Goal: Information Seeking & Learning: Learn about a topic

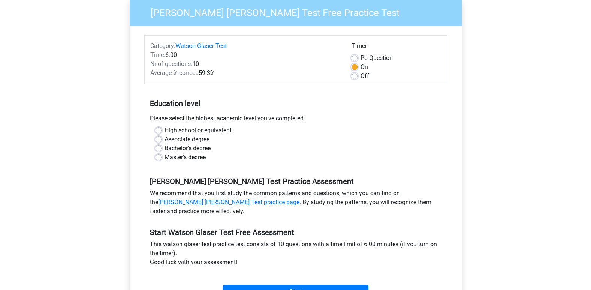
scroll to position [75, 0]
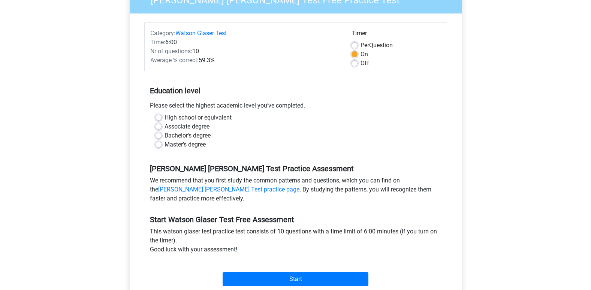
click at [164, 135] on label "Bachelor's degree" at bounding box center [187, 135] width 46 height 9
click at [155, 135] on input "Bachelor's degree" at bounding box center [158, 134] width 6 height 7
radio input "true"
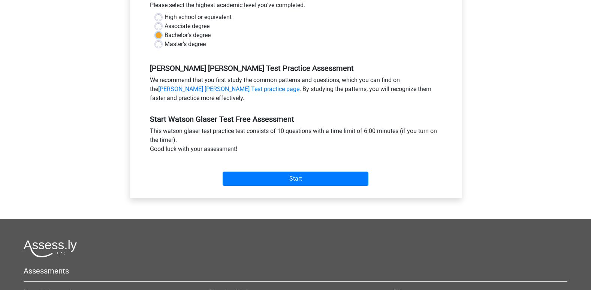
scroll to position [187, 0]
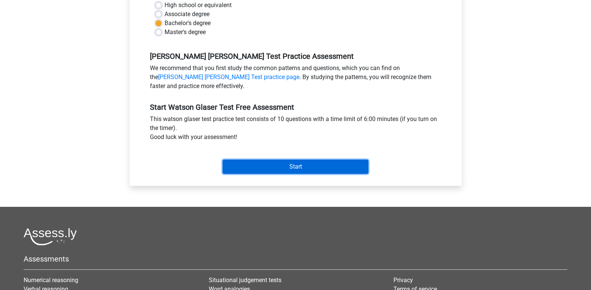
click at [334, 165] on input "Start" at bounding box center [295, 167] width 146 height 14
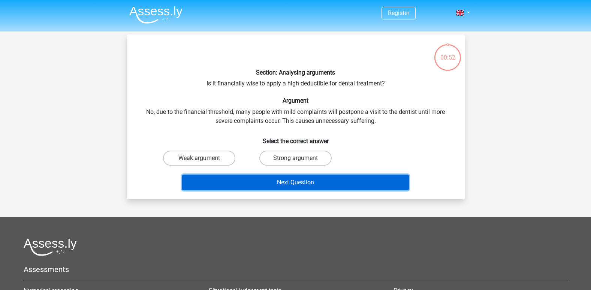
click at [323, 185] on button "Next Question" at bounding box center [295, 182] width 227 height 16
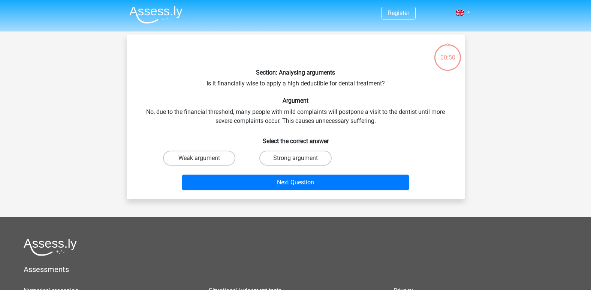
click at [395, 156] on div "Weak argument Strong argument" at bounding box center [295, 158] width 289 height 21
click at [252, 82] on div "Section: Analysing arguments Is it financially wise to apply a high deductible …" at bounding box center [296, 116] width 332 height 153
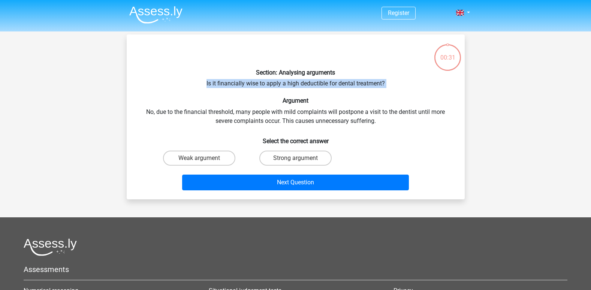
click at [252, 82] on div "Section: Analysing arguments Is it financially wise to apply a high deductible …" at bounding box center [296, 116] width 332 height 153
copy div "Is it financially wise to apply a high deductible for dental treatment?"
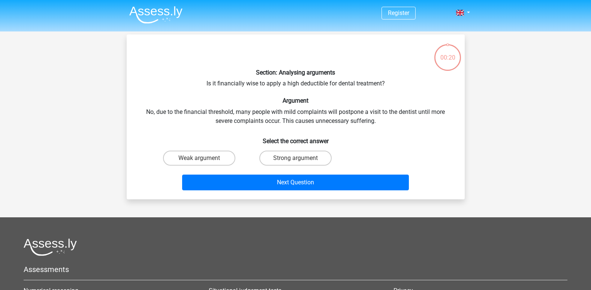
click at [413, 131] on h6 "Select the correct answer" at bounding box center [296, 137] width 314 height 13
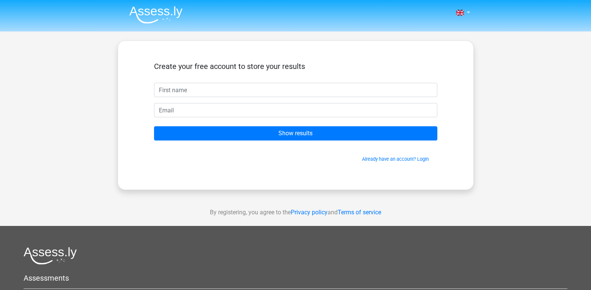
click at [205, 92] on input "text" at bounding box center [295, 90] width 283 height 14
type input "g"
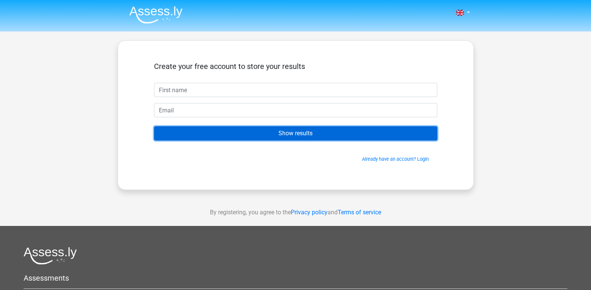
click at [321, 131] on input "Show results" at bounding box center [295, 133] width 283 height 14
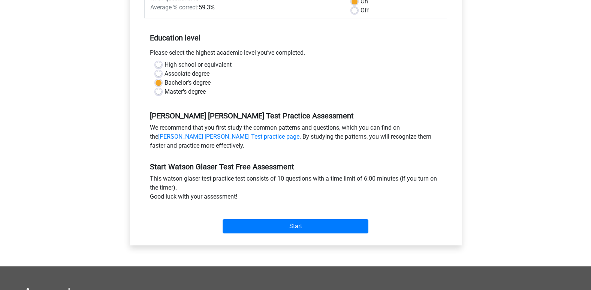
scroll to position [150, 0]
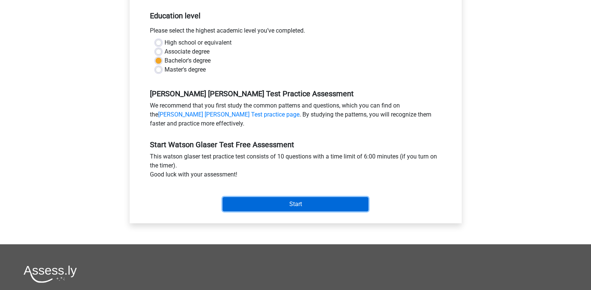
click at [298, 203] on input "Start" at bounding box center [295, 204] width 146 height 14
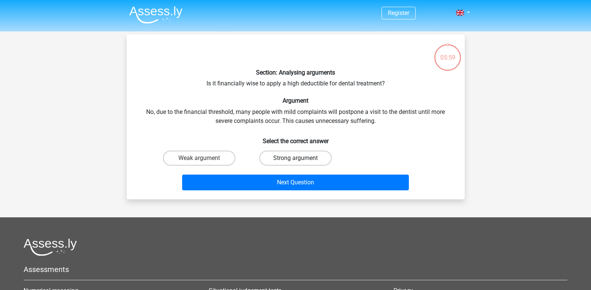
click at [322, 163] on label "Strong argument" at bounding box center [295, 158] width 72 height 15
click at [300, 163] on input "Strong argument" at bounding box center [297, 160] width 5 height 5
radio input "true"
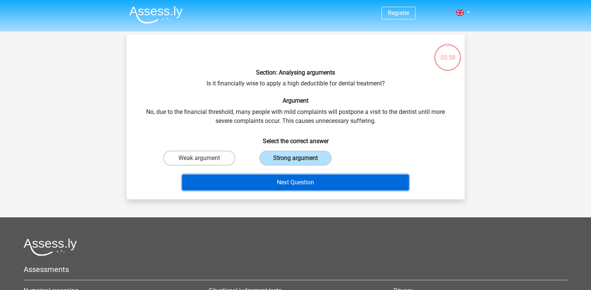
click at [325, 178] on button "Next Question" at bounding box center [295, 182] width 227 height 16
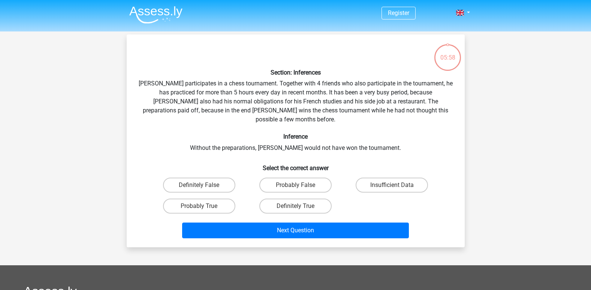
scroll to position [34, 0]
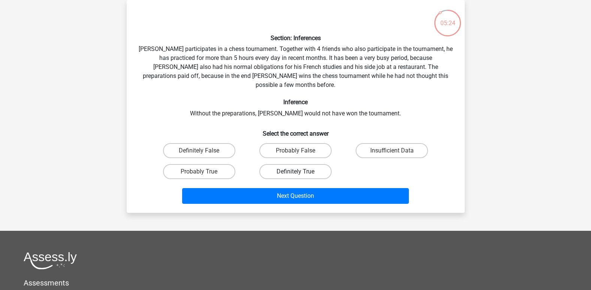
click at [313, 164] on label "Definitely True" at bounding box center [295, 171] width 72 height 15
click at [300, 172] on input "Definitely True" at bounding box center [297, 174] width 5 height 5
radio input "true"
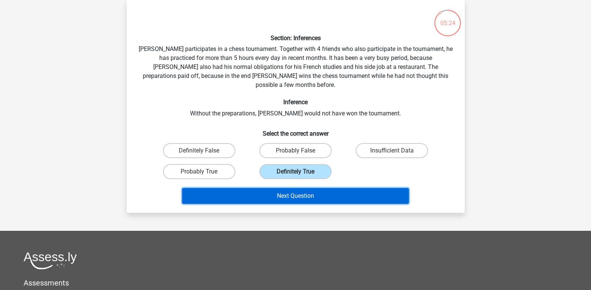
click at [327, 188] on button "Next Question" at bounding box center [295, 196] width 227 height 16
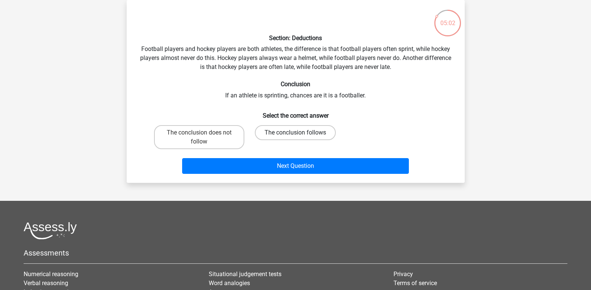
click at [286, 136] on label "The conclusion follows" at bounding box center [295, 132] width 81 height 15
click at [295, 136] on input "The conclusion follows" at bounding box center [297, 135] width 5 height 5
radio input "true"
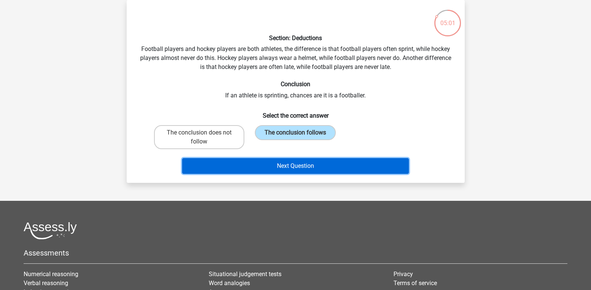
click at [307, 165] on button "Next Question" at bounding box center [295, 166] width 227 height 16
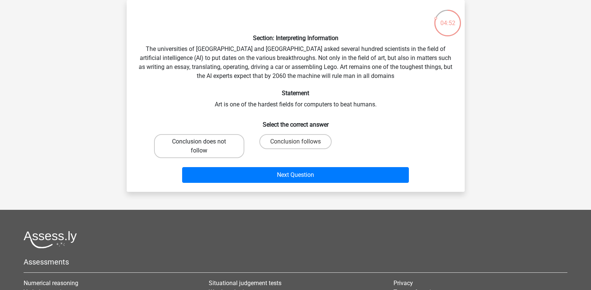
click at [235, 154] on label "Conclusion does not follow" at bounding box center [199, 146] width 90 height 24
click at [204, 146] on input "Conclusion does not follow" at bounding box center [201, 144] width 5 height 5
radio input "true"
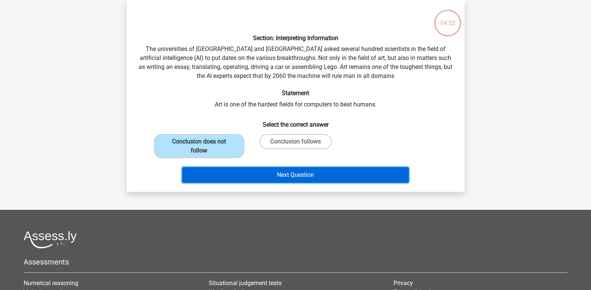
click at [284, 175] on button "Next Question" at bounding box center [295, 175] width 227 height 16
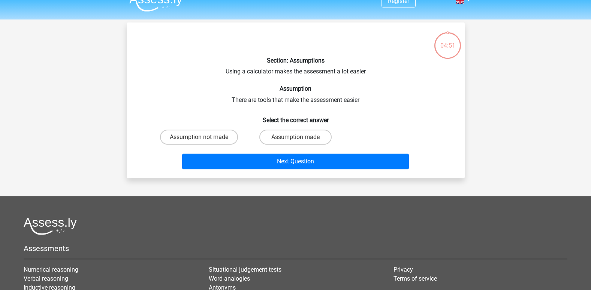
scroll to position [0, 0]
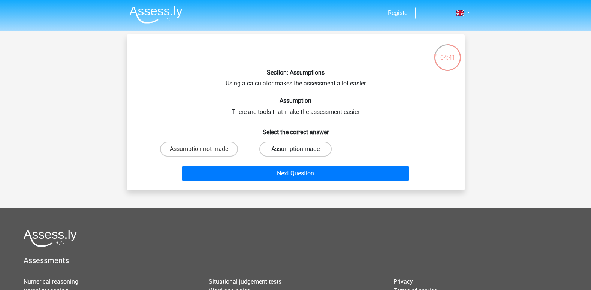
click at [307, 146] on label "Assumption made" at bounding box center [295, 149] width 72 height 15
click at [300, 149] on input "Assumption made" at bounding box center [297, 151] width 5 height 5
radio input "true"
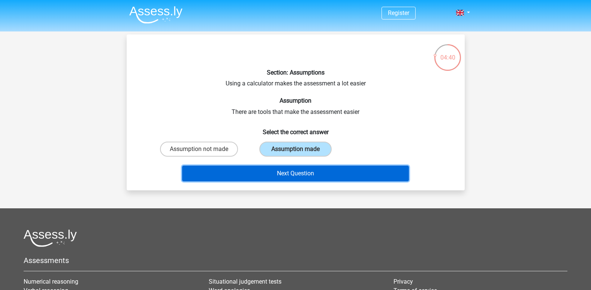
click at [315, 170] on button "Next Question" at bounding box center [295, 174] width 227 height 16
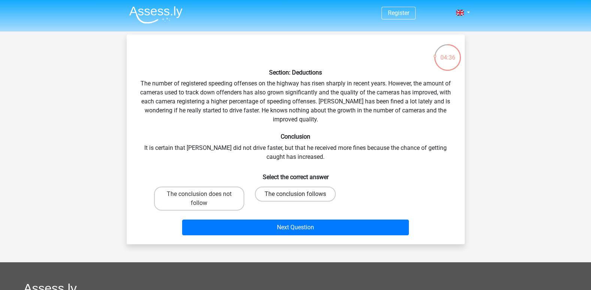
click at [319, 198] on label "The conclusion follows" at bounding box center [295, 193] width 81 height 15
click at [300, 198] on input "The conclusion follows" at bounding box center [297, 196] width 5 height 5
radio input "true"
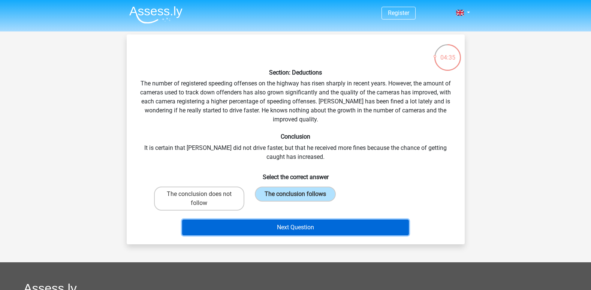
click at [317, 221] on button "Next Question" at bounding box center [295, 227] width 227 height 16
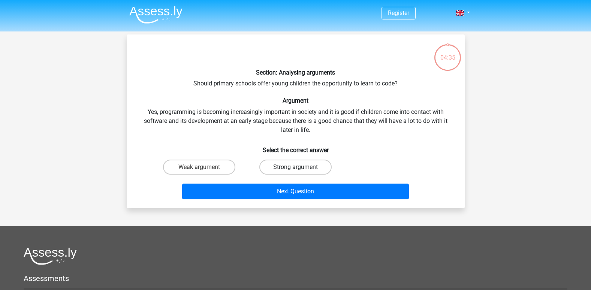
click at [301, 163] on label "Strong argument" at bounding box center [295, 167] width 72 height 15
click at [300, 167] on input "Strong argument" at bounding box center [297, 169] width 5 height 5
radio input "true"
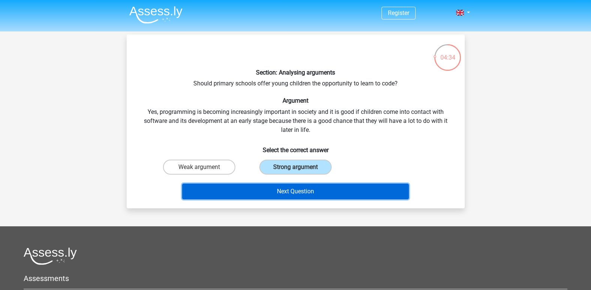
click at [324, 198] on button "Next Question" at bounding box center [295, 191] width 227 height 16
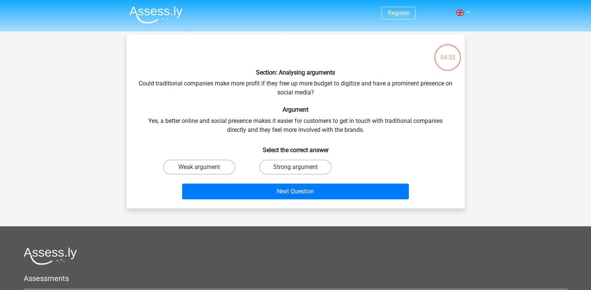
scroll to position [34, 0]
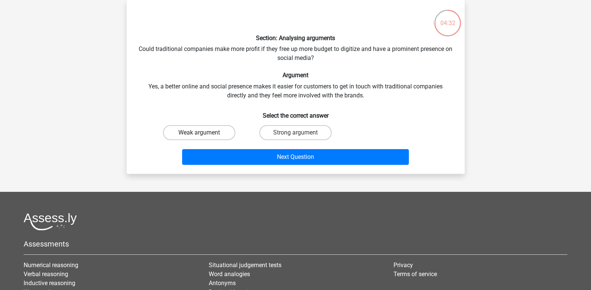
click at [217, 127] on label "Weak argument" at bounding box center [199, 132] width 72 height 15
click at [204, 133] on input "Weak argument" at bounding box center [201, 135] width 5 height 5
radio input "true"
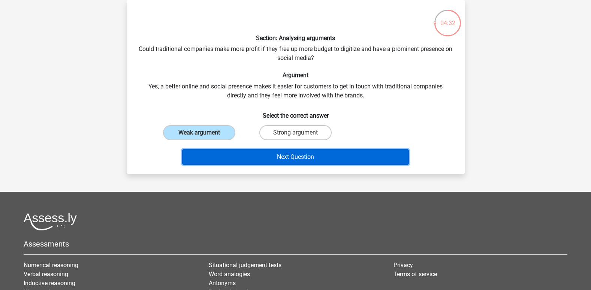
click at [320, 158] on button "Next Question" at bounding box center [295, 157] width 227 height 16
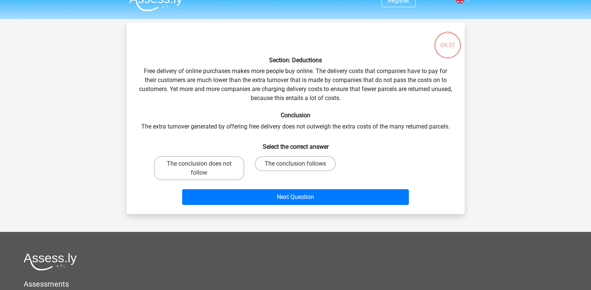
scroll to position [0, 0]
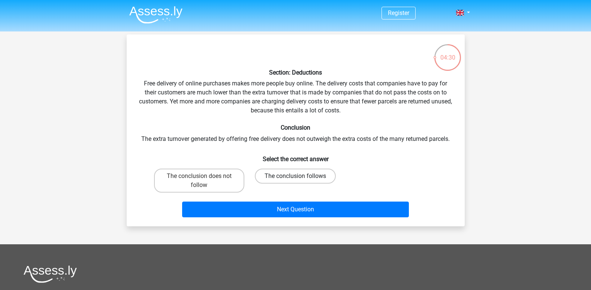
click at [305, 177] on label "The conclusion follows" at bounding box center [295, 176] width 81 height 15
click at [300, 177] on input "The conclusion follows" at bounding box center [297, 178] width 5 height 5
radio input "true"
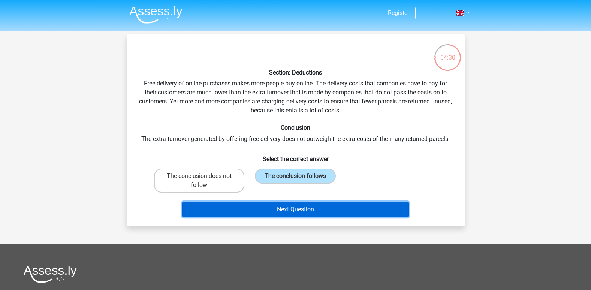
click at [312, 209] on button "Next Question" at bounding box center [295, 209] width 227 height 16
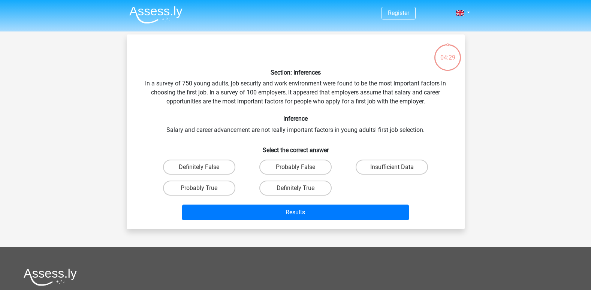
scroll to position [34, 0]
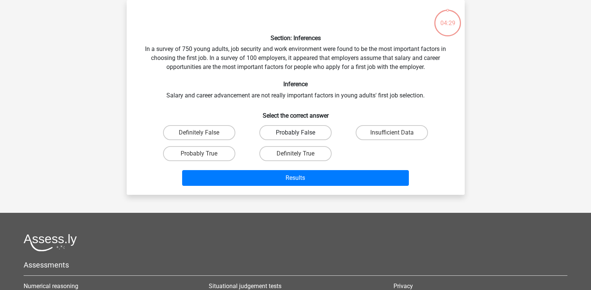
click at [305, 132] on label "Probably False" at bounding box center [295, 132] width 72 height 15
click at [300, 133] on input "Probably False" at bounding box center [297, 135] width 5 height 5
radio input "true"
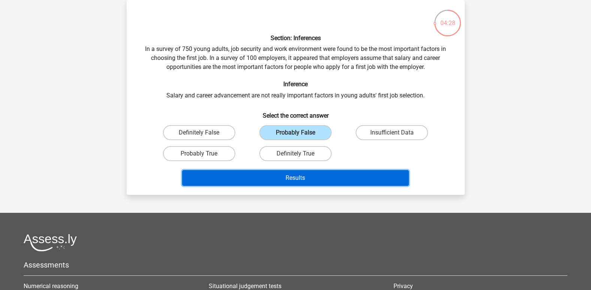
click at [309, 174] on button "Results" at bounding box center [295, 178] width 227 height 16
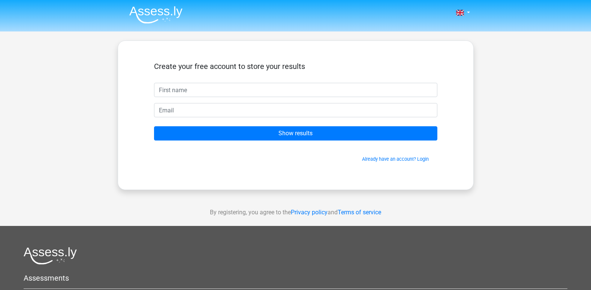
click at [205, 91] on input "text" at bounding box center [295, 90] width 283 height 14
type input "grace"
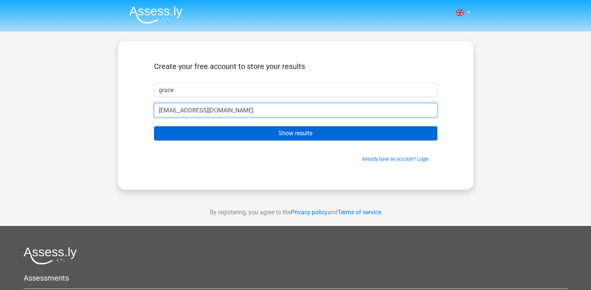
type input "speak2gracee@gmail.com"
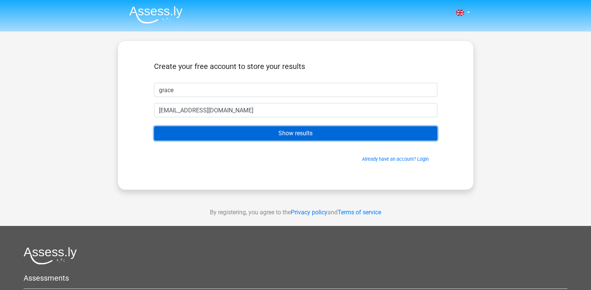
click at [298, 137] on input "Show results" at bounding box center [295, 133] width 283 height 14
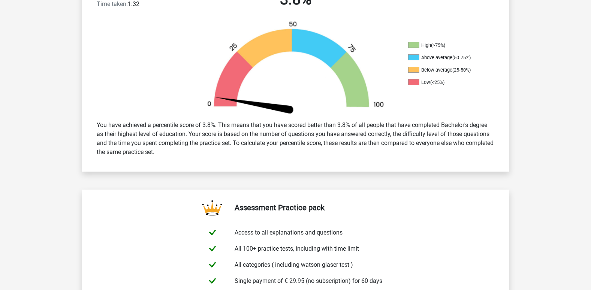
scroll to position [300, 0]
